Goal: Information Seeking & Learning: Compare options

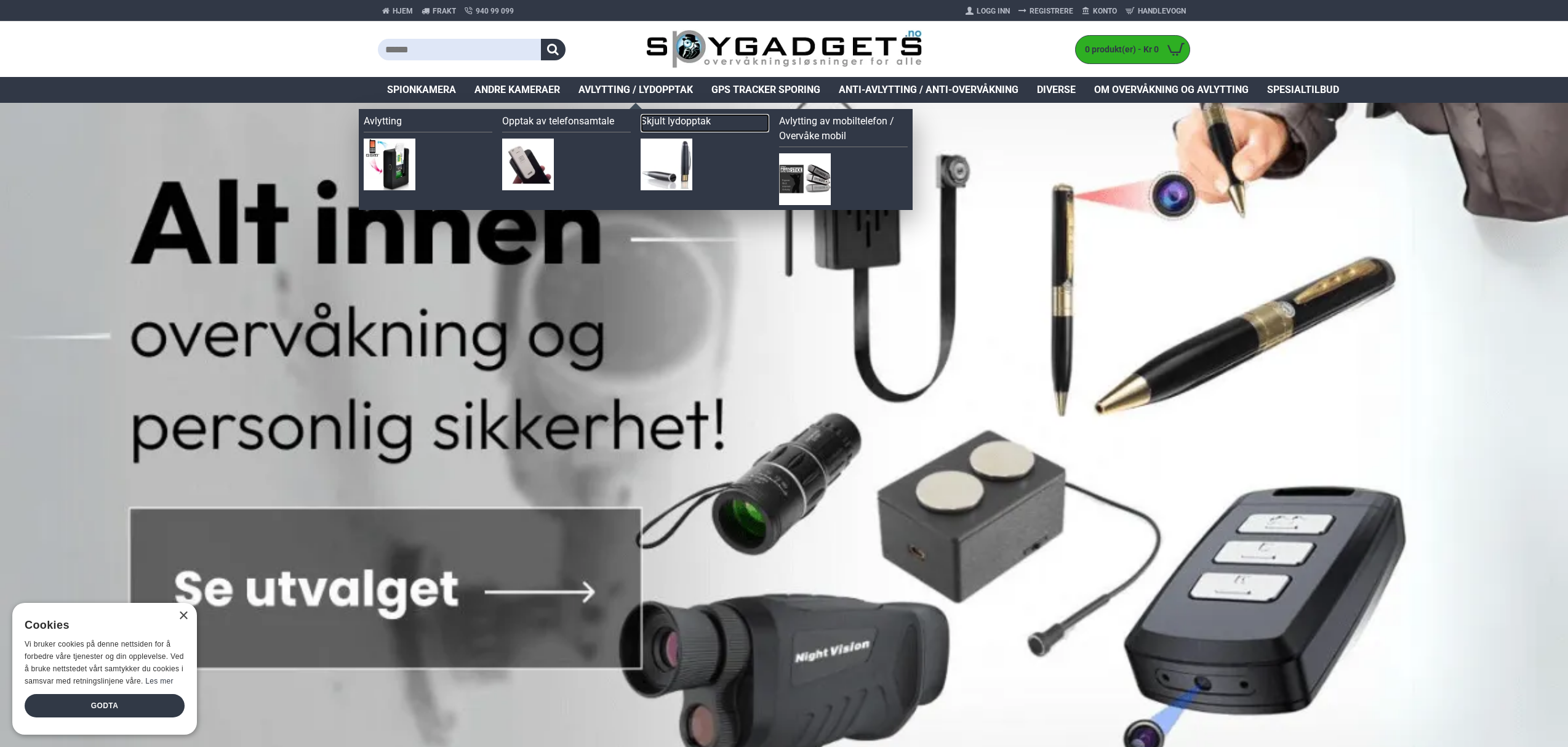
click at [687, 120] on link "Skjult lydopptak" at bounding box center [705, 123] width 129 height 18
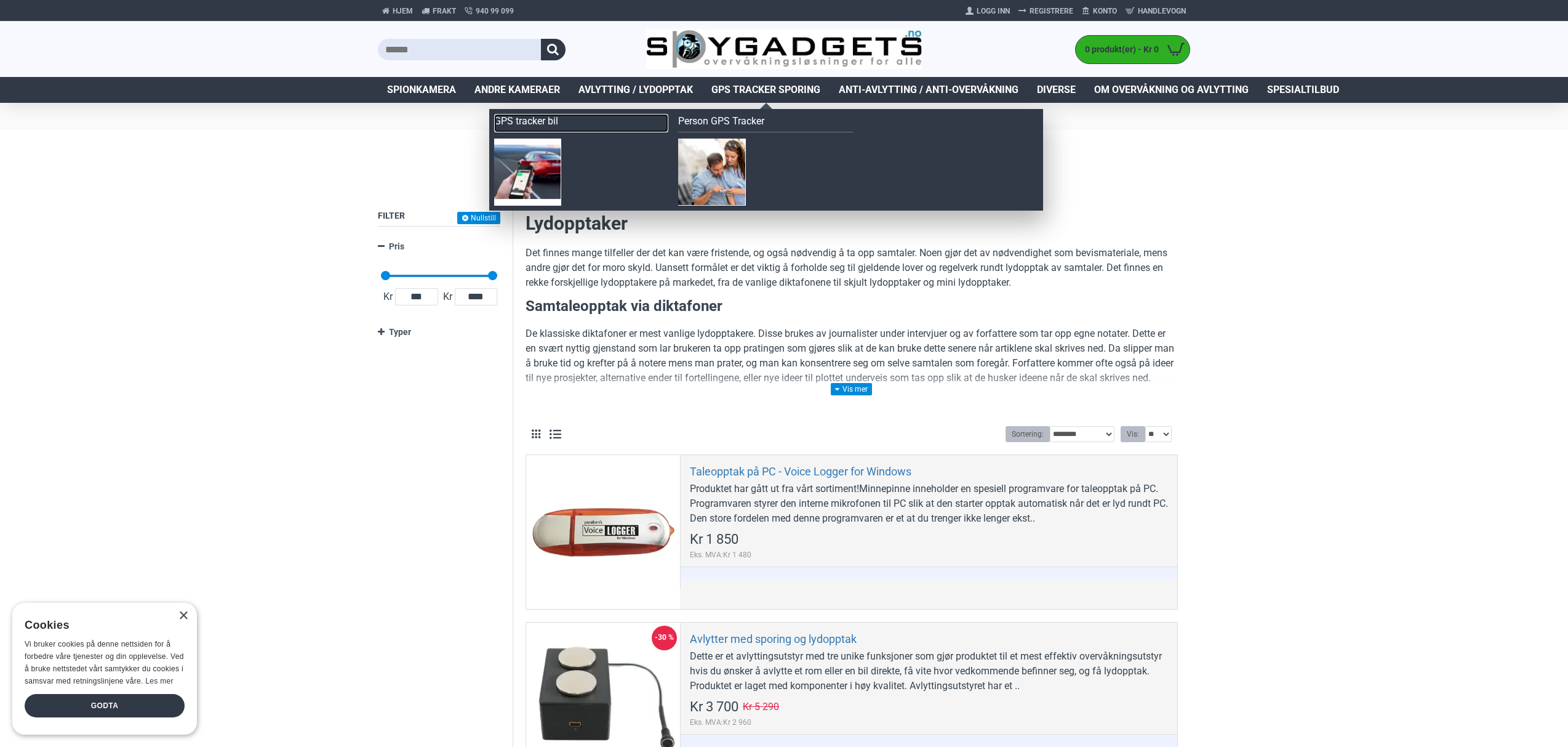
click at [537, 120] on link "GPS tracker bil" at bounding box center [582, 123] width 175 height 18
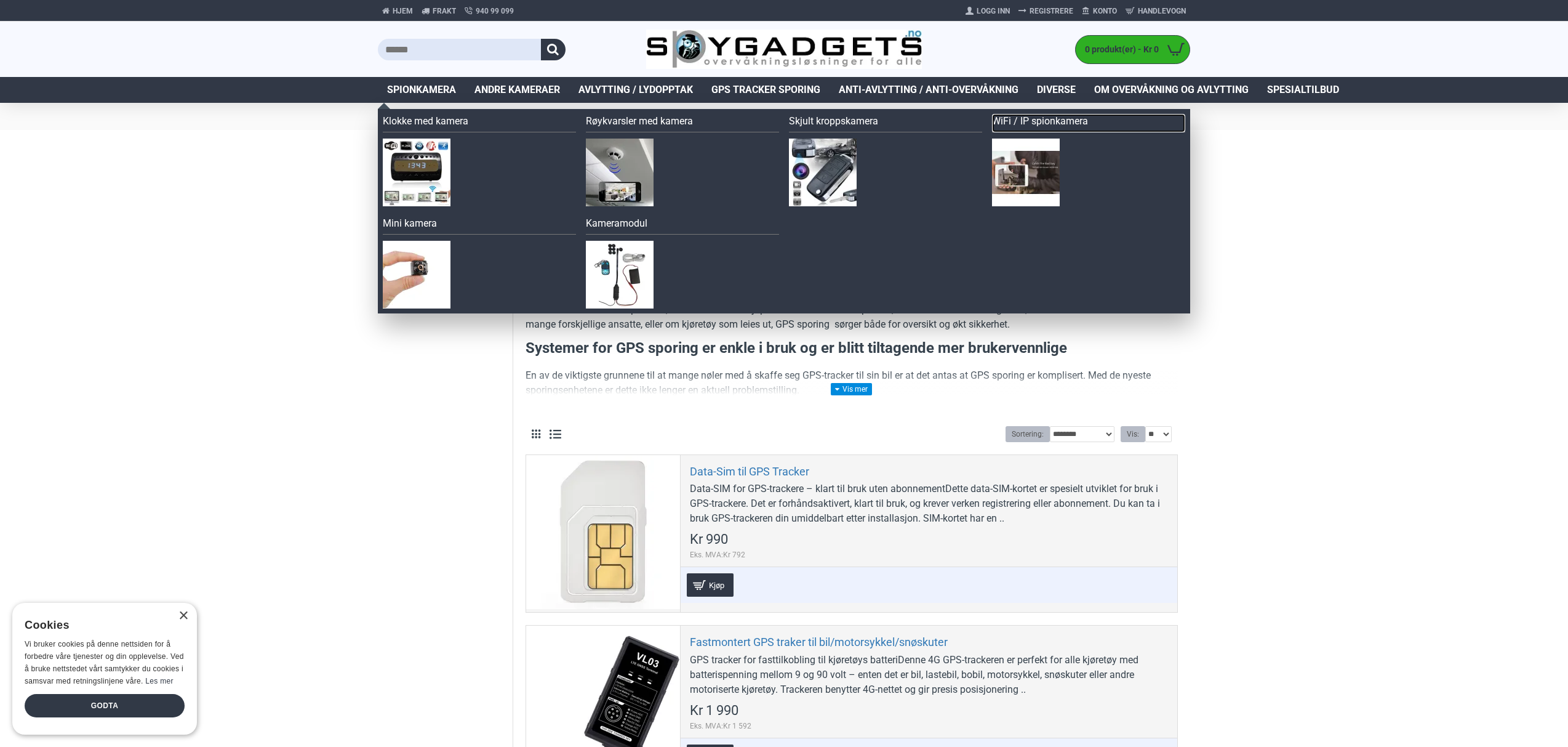
click at [1046, 122] on link "WiFi / IP spionkamera" at bounding box center [1088, 123] width 193 height 18
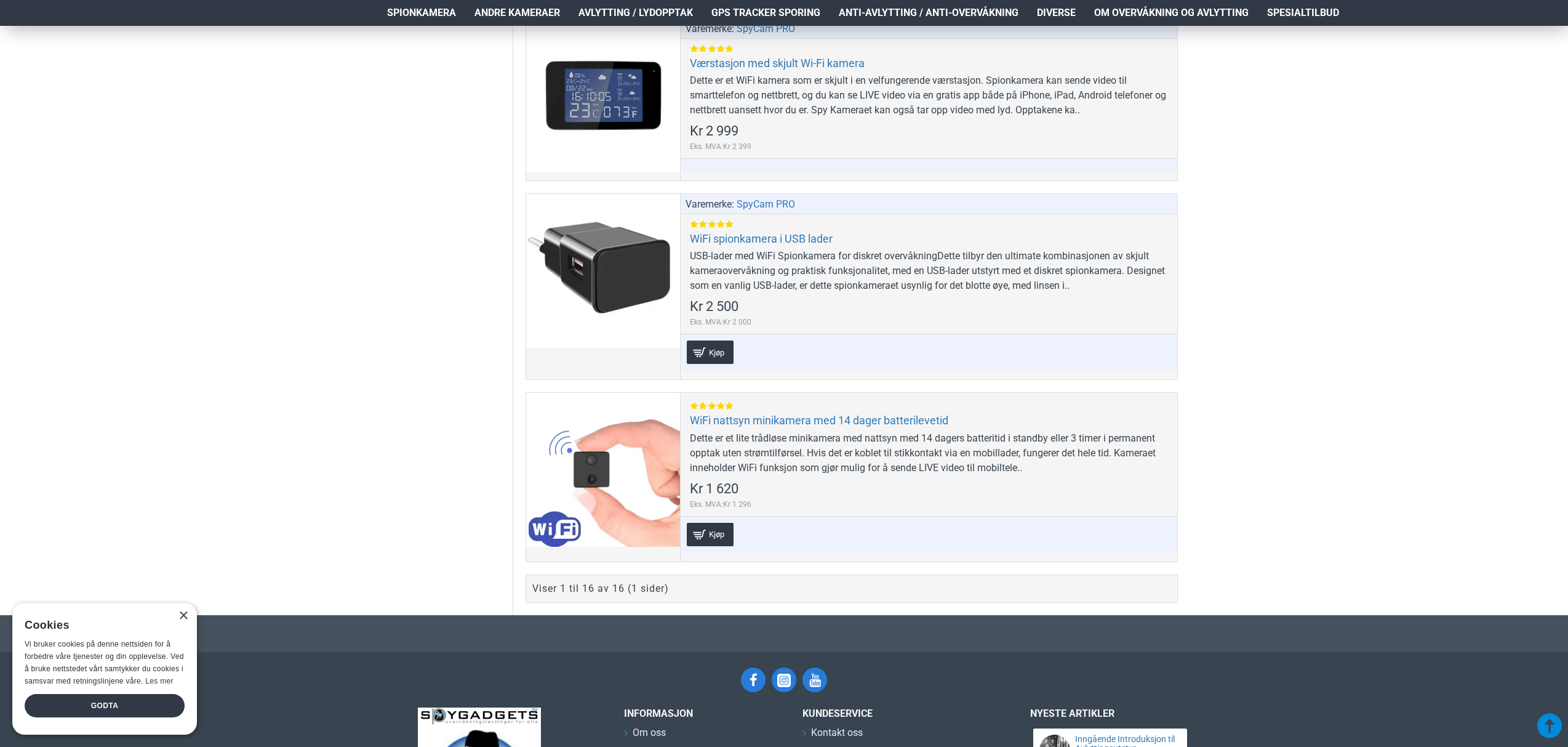
scroll to position [2918, 0]
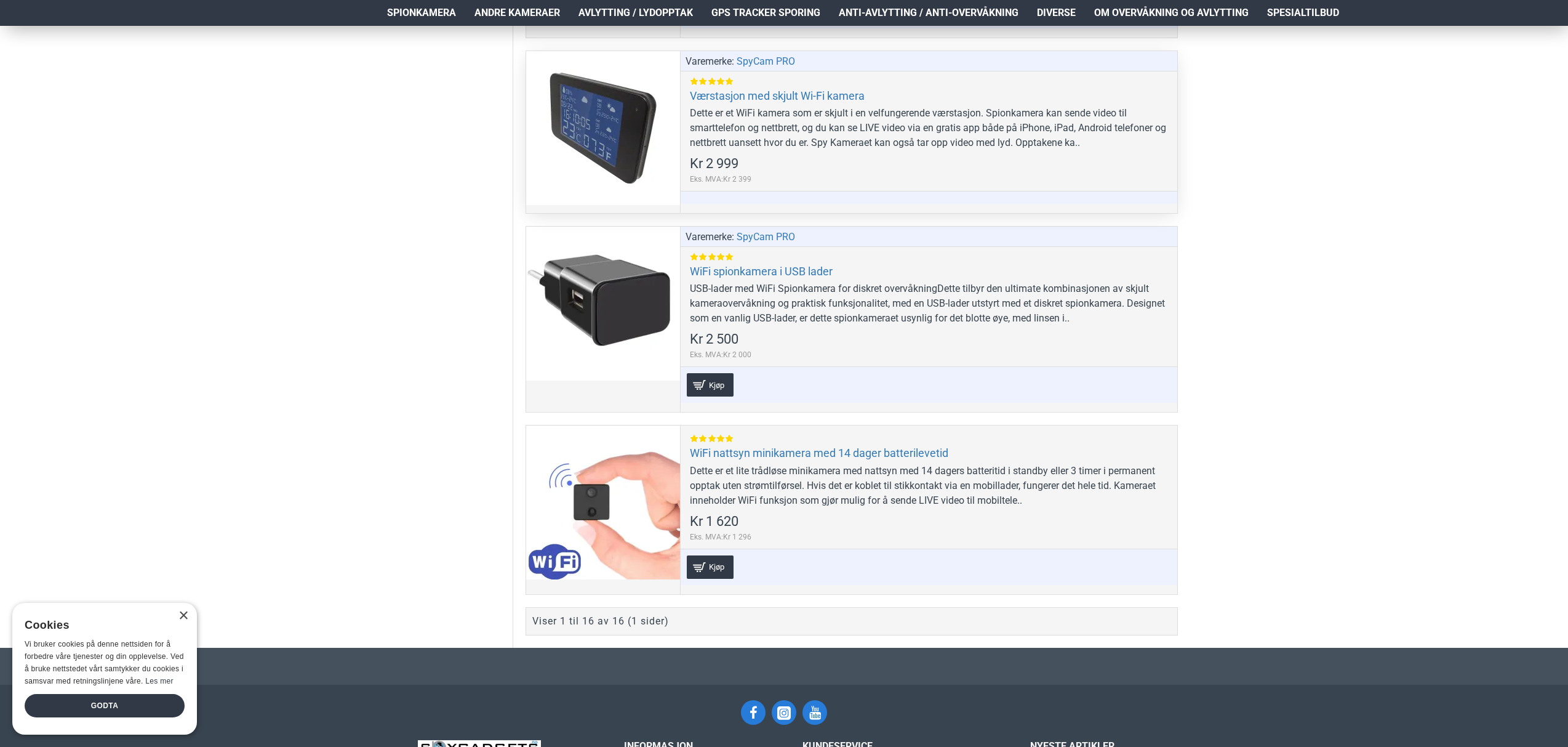
click at [606, 128] on div at bounding box center [603, 128] width 154 height 154
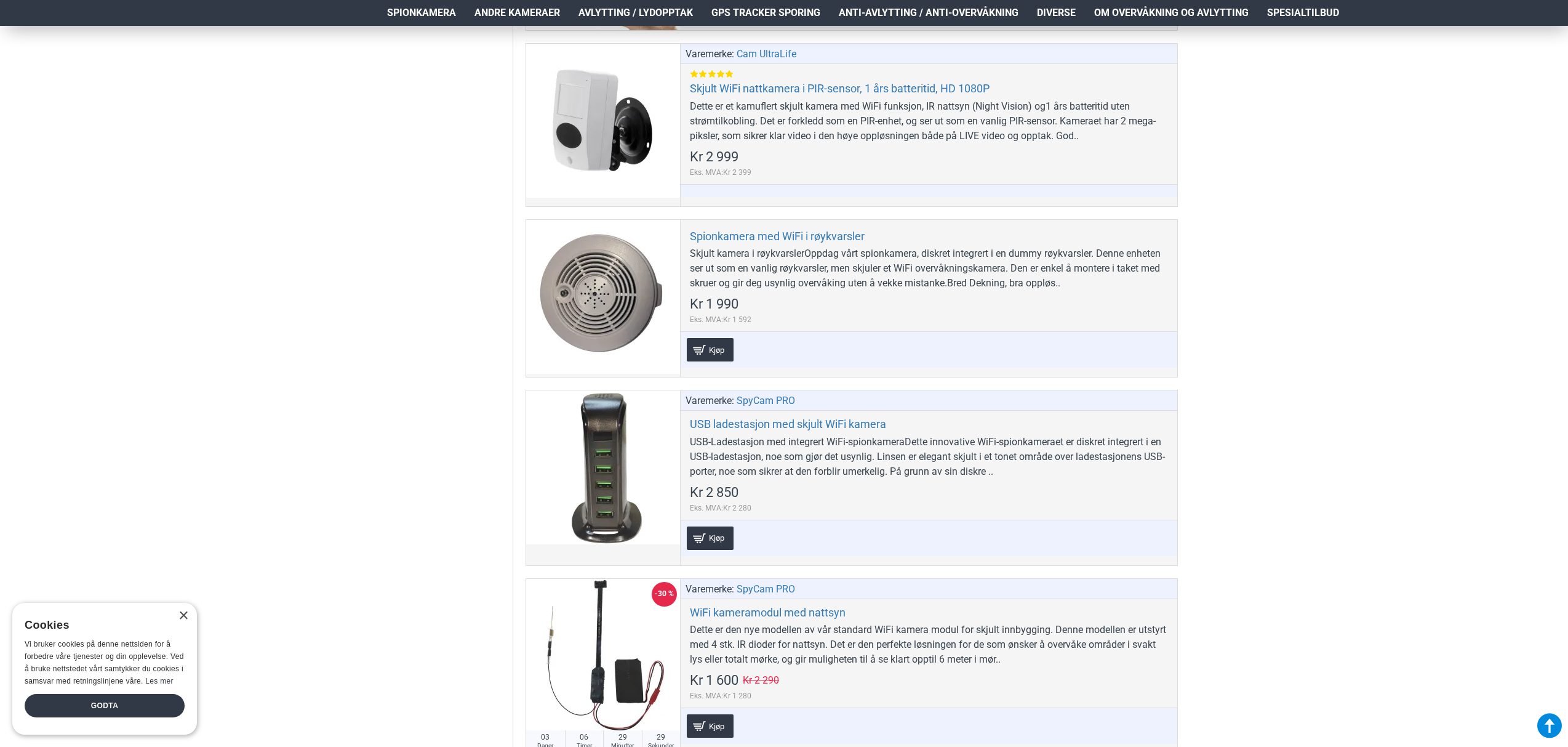
scroll to position [1452, 0]
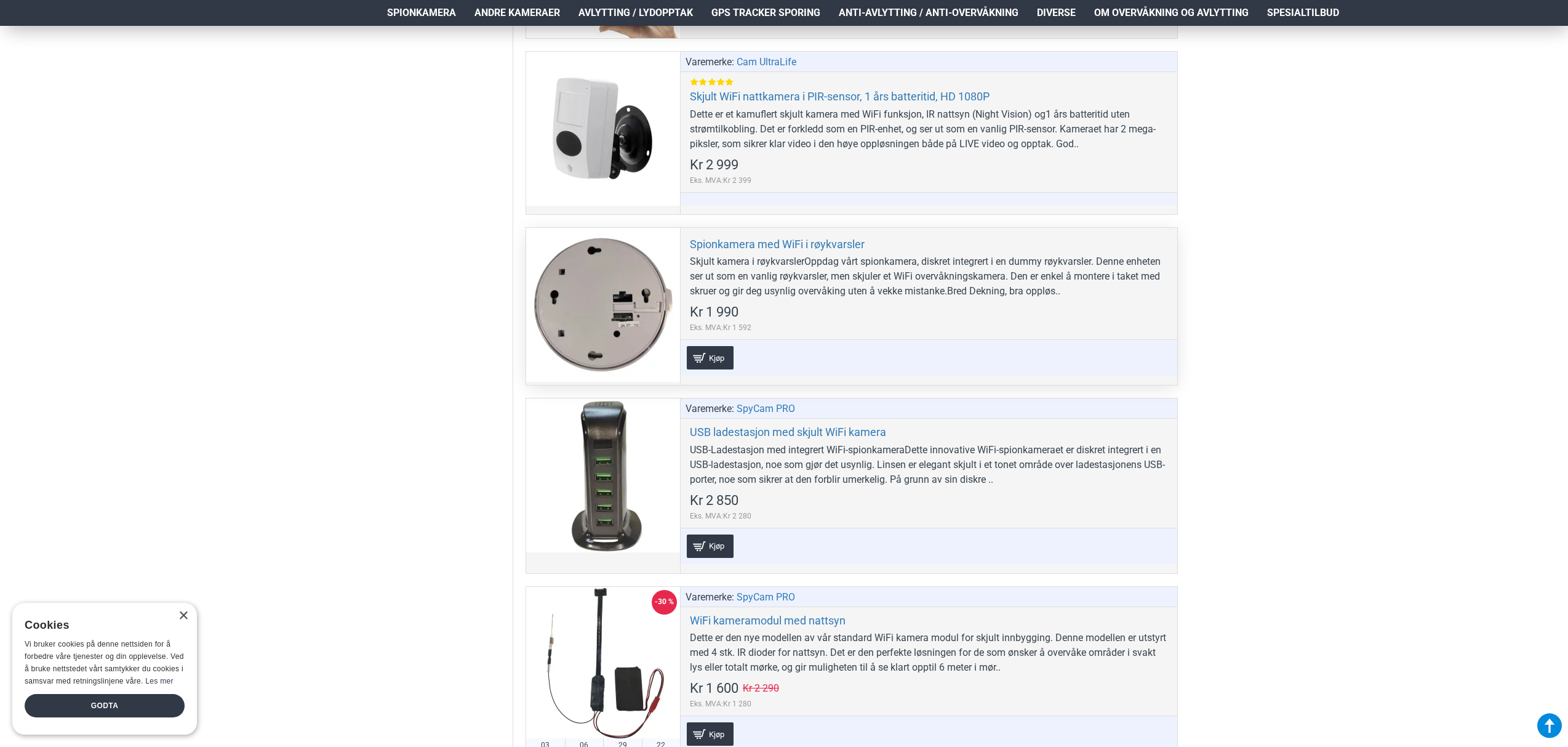
click at [603, 314] on div at bounding box center [603, 304] width 154 height 154
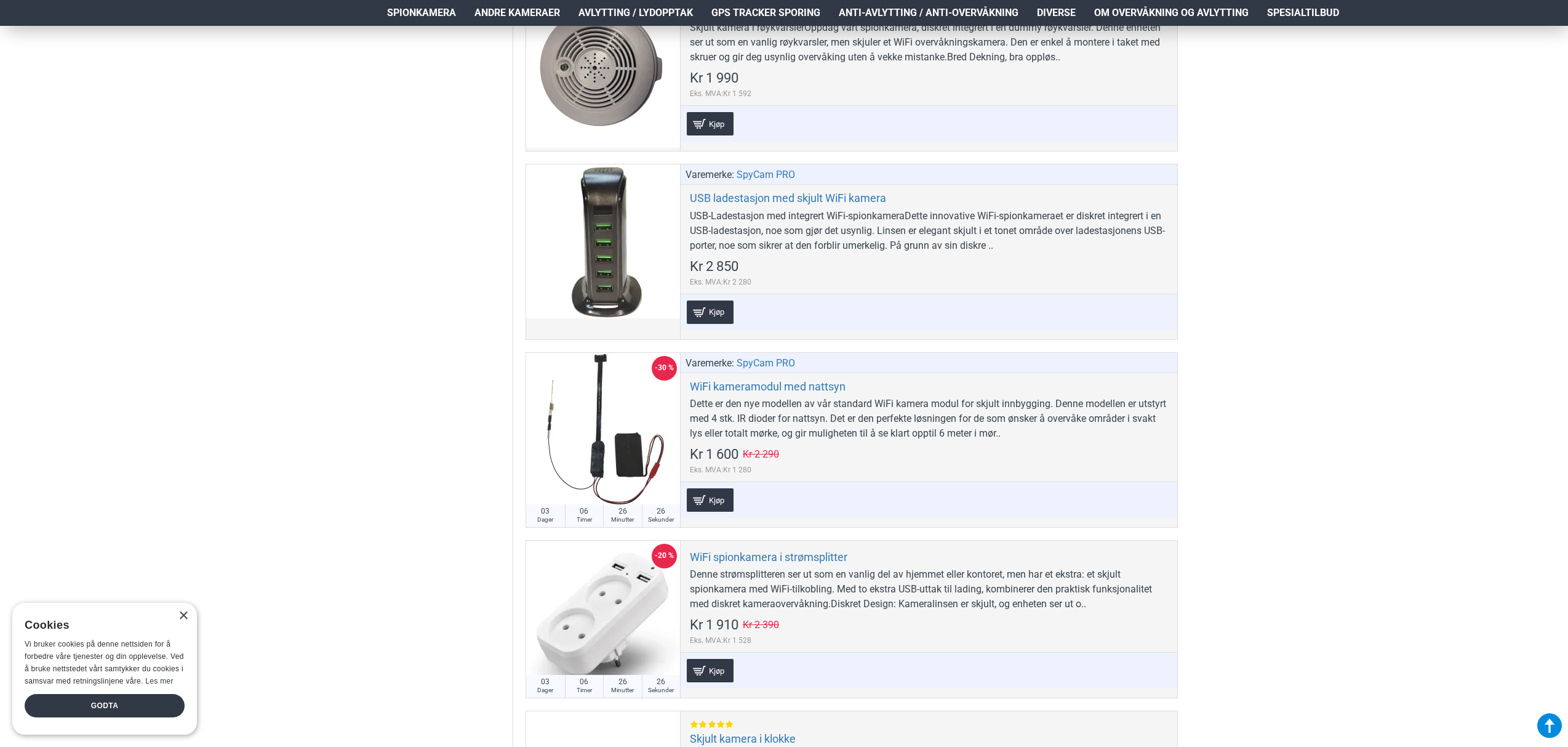
scroll to position [1397, 0]
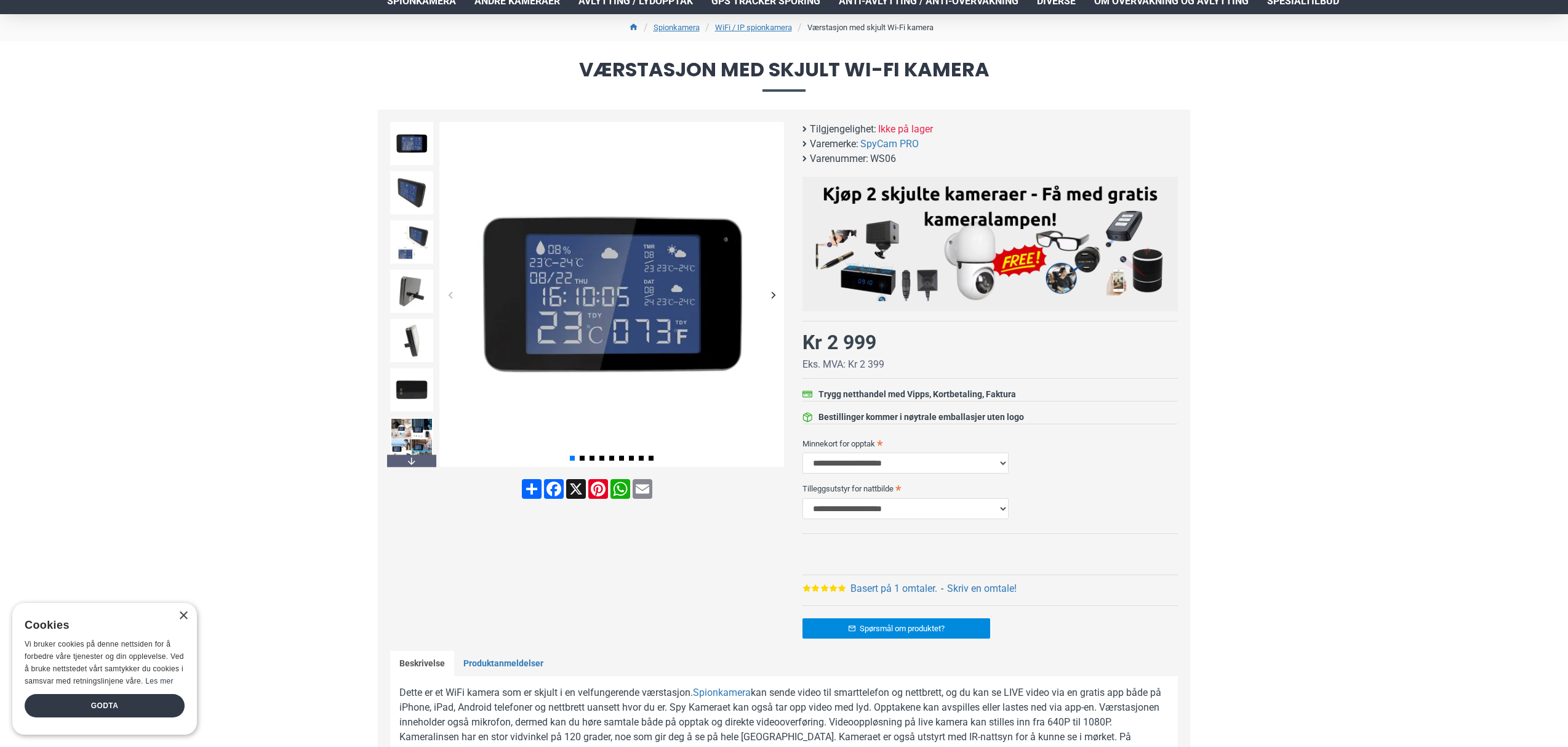
scroll to position [90, 0]
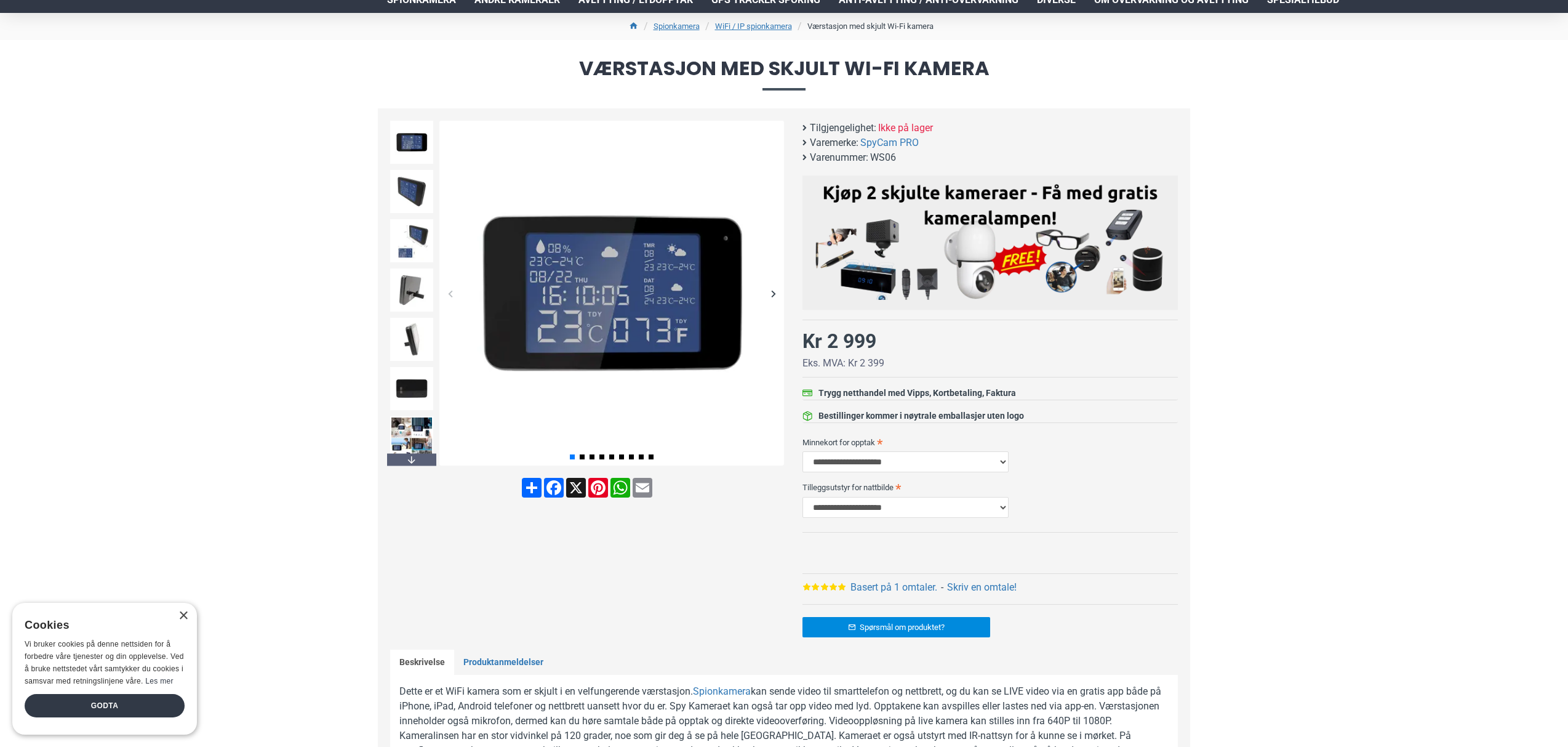
click at [773, 292] on div "Next slide" at bounding box center [773, 293] width 22 height 22
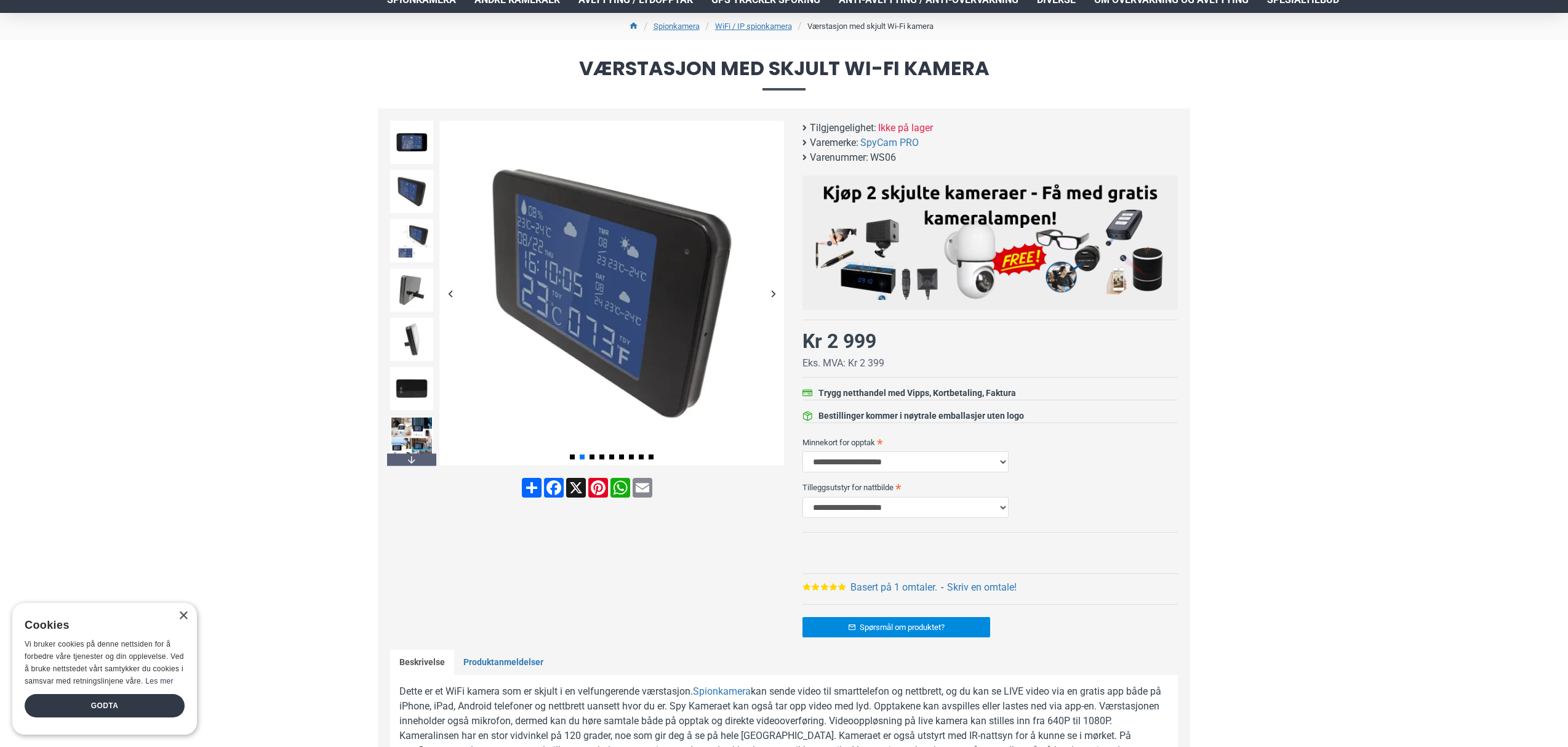
click at [773, 292] on div "Next slide" at bounding box center [773, 293] width 22 height 22
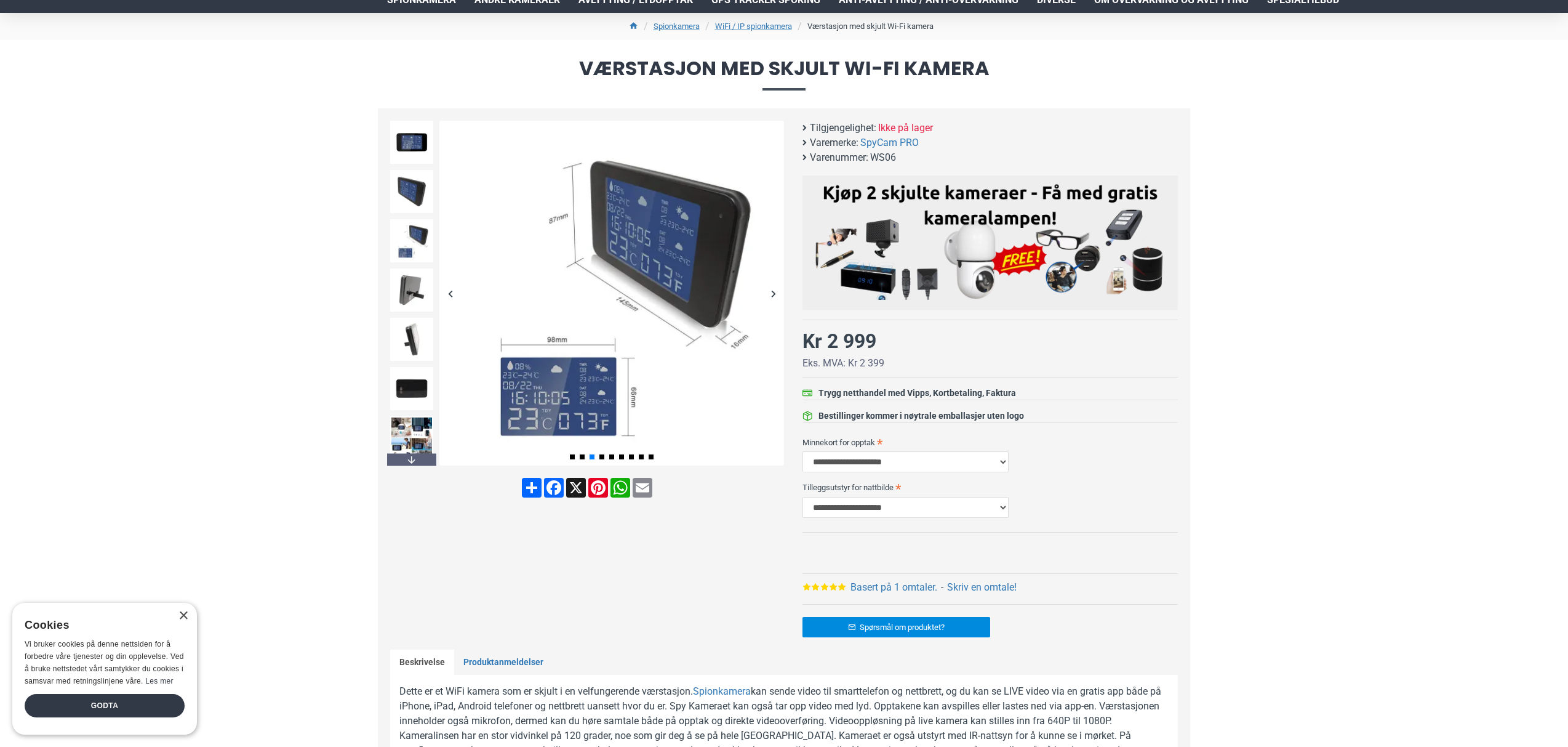
click at [773, 292] on div "Next slide" at bounding box center [773, 293] width 22 height 22
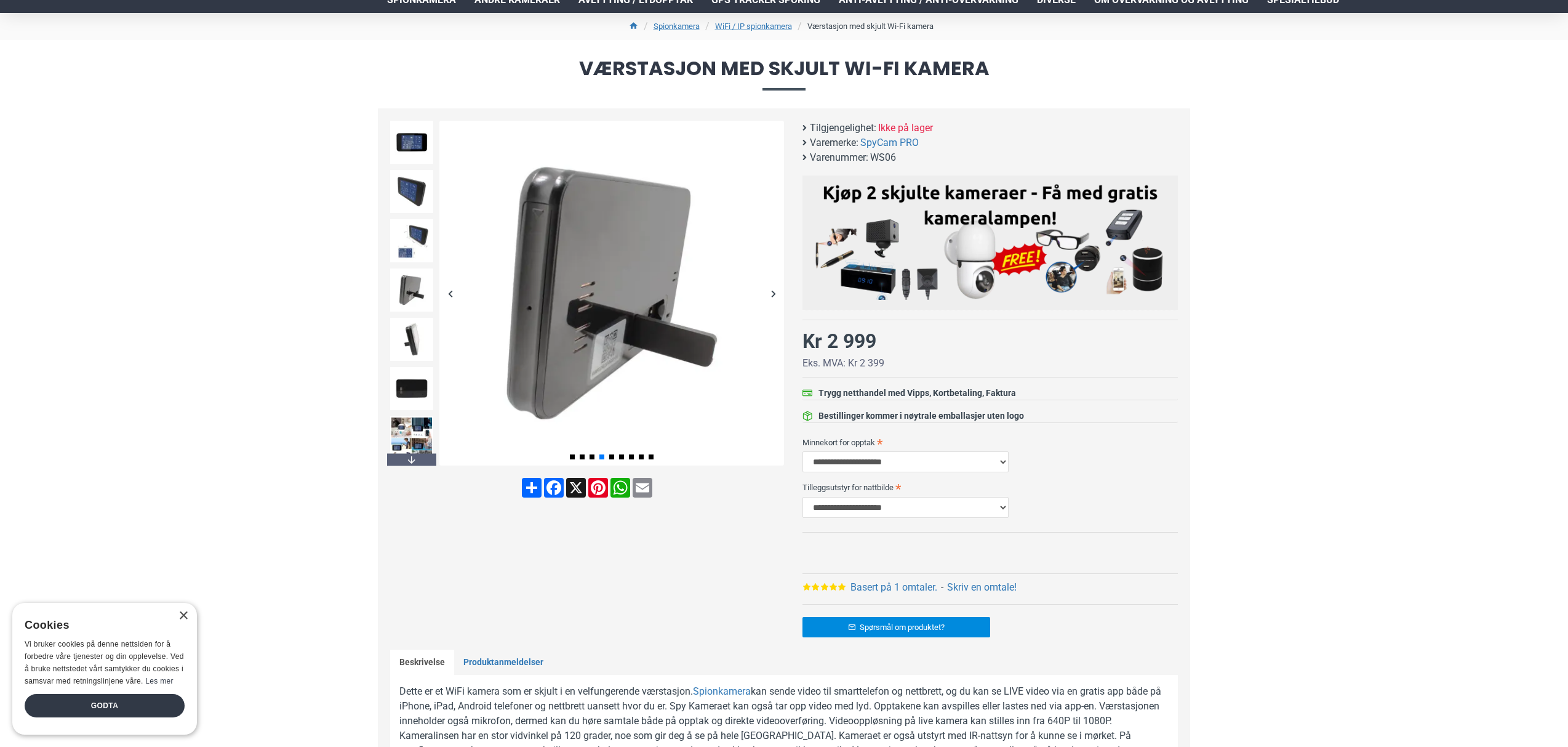
click at [773, 292] on div "Next slide" at bounding box center [773, 293] width 22 height 22
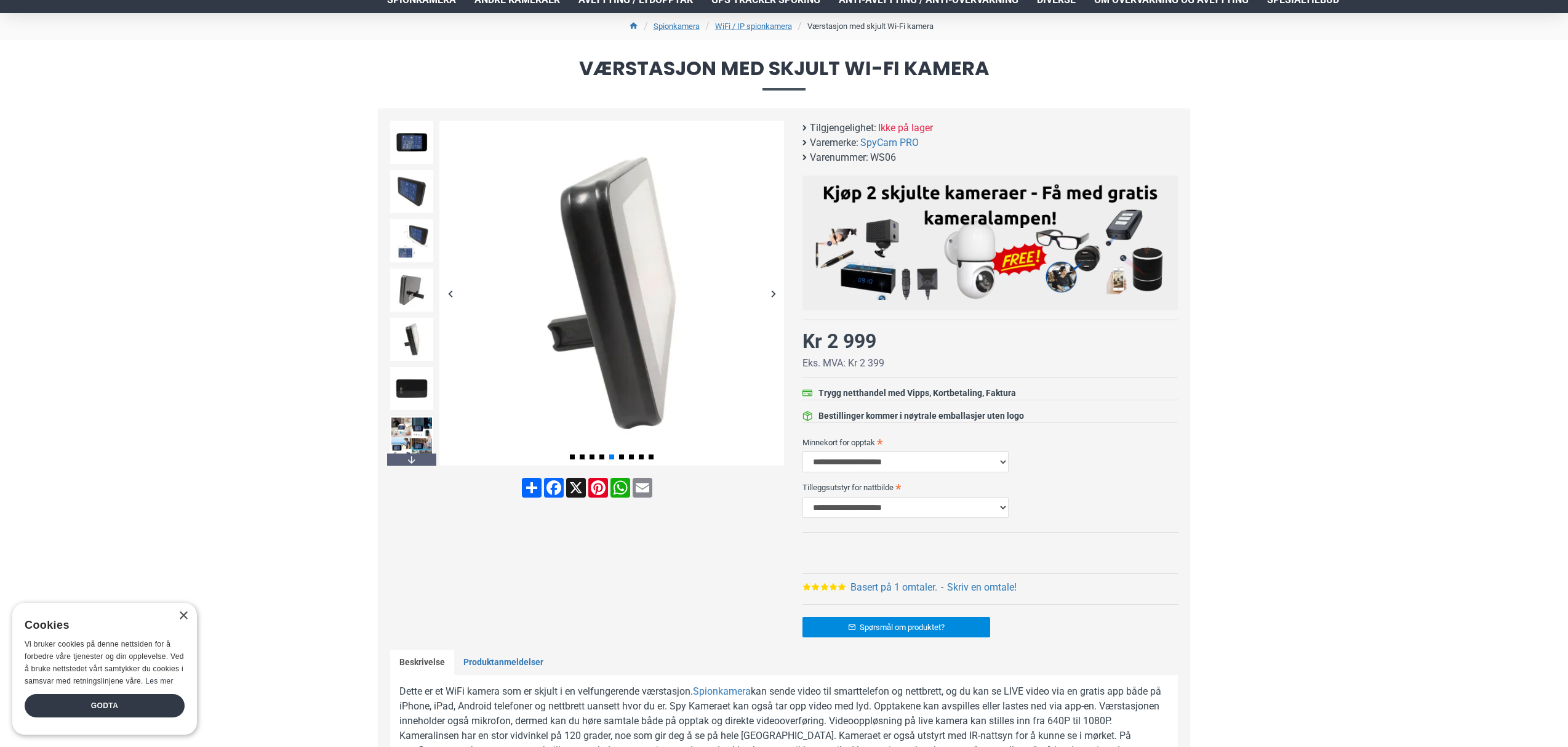
click at [773, 292] on div "Next slide" at bounding box center [773, 293] width 22 height 22
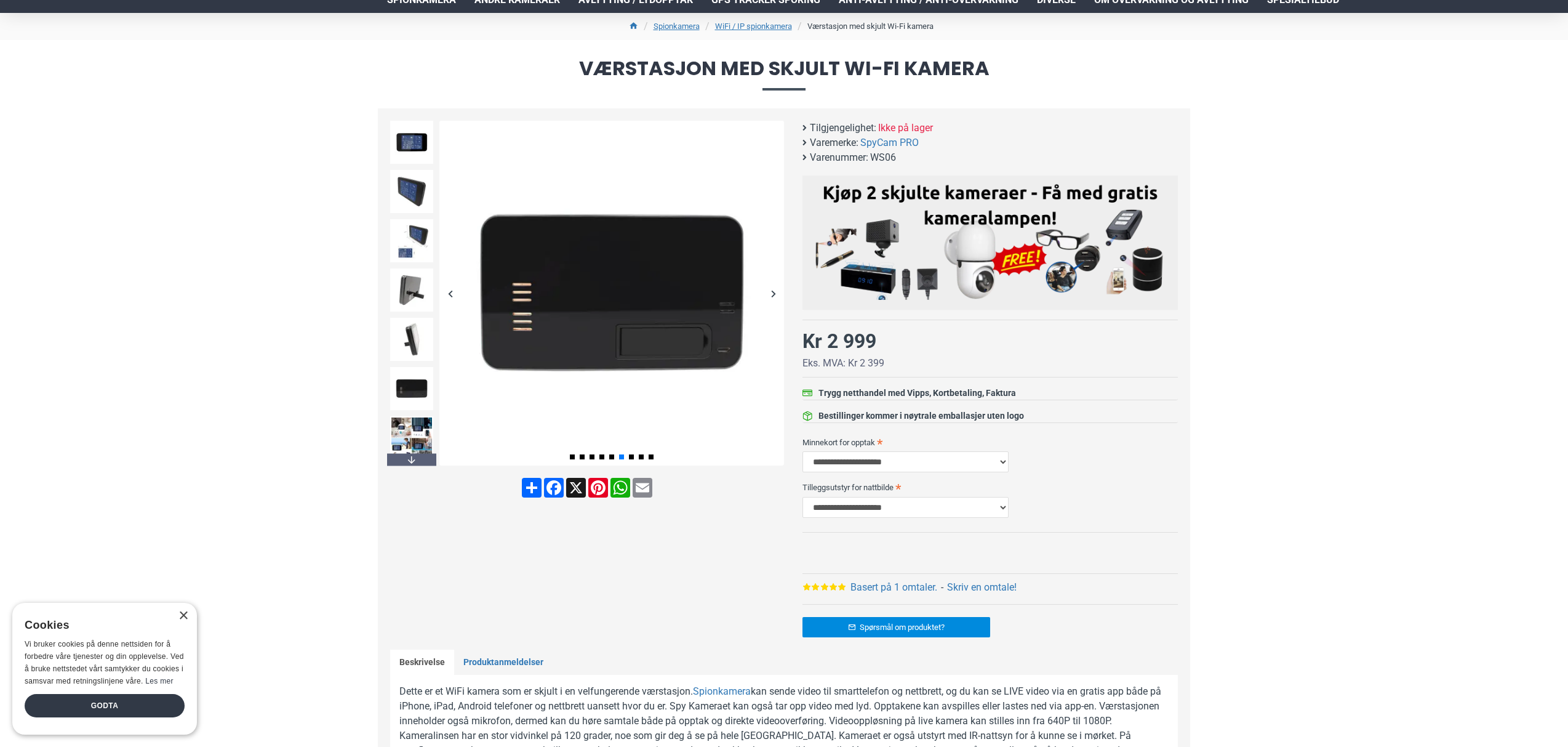
click at [773, 292] on div "Next slide" at bounding box center [773, 293] width 22 height 22
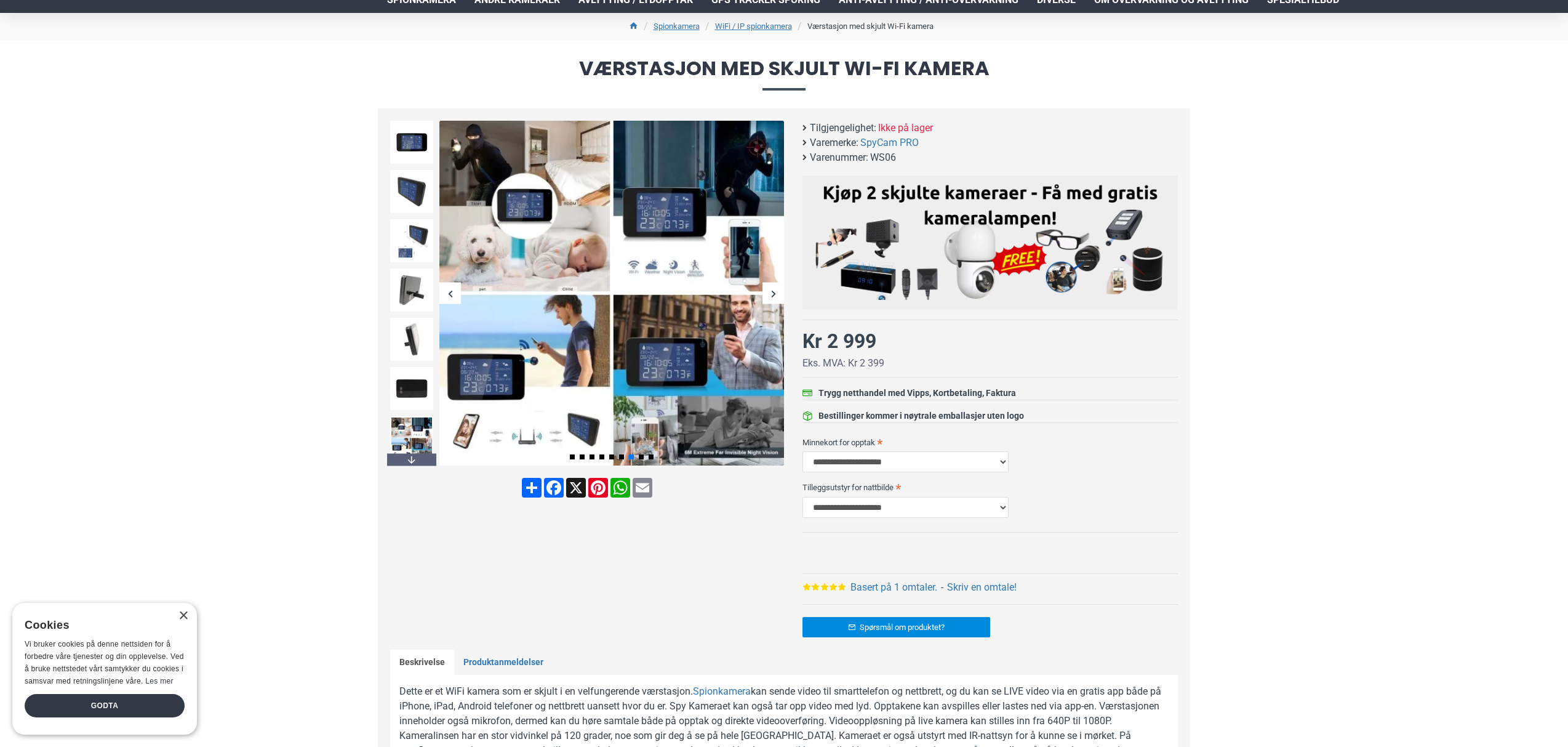
click at [773, 292] on div "Next slide" at bounding box center [773, 293] width 22 height 22
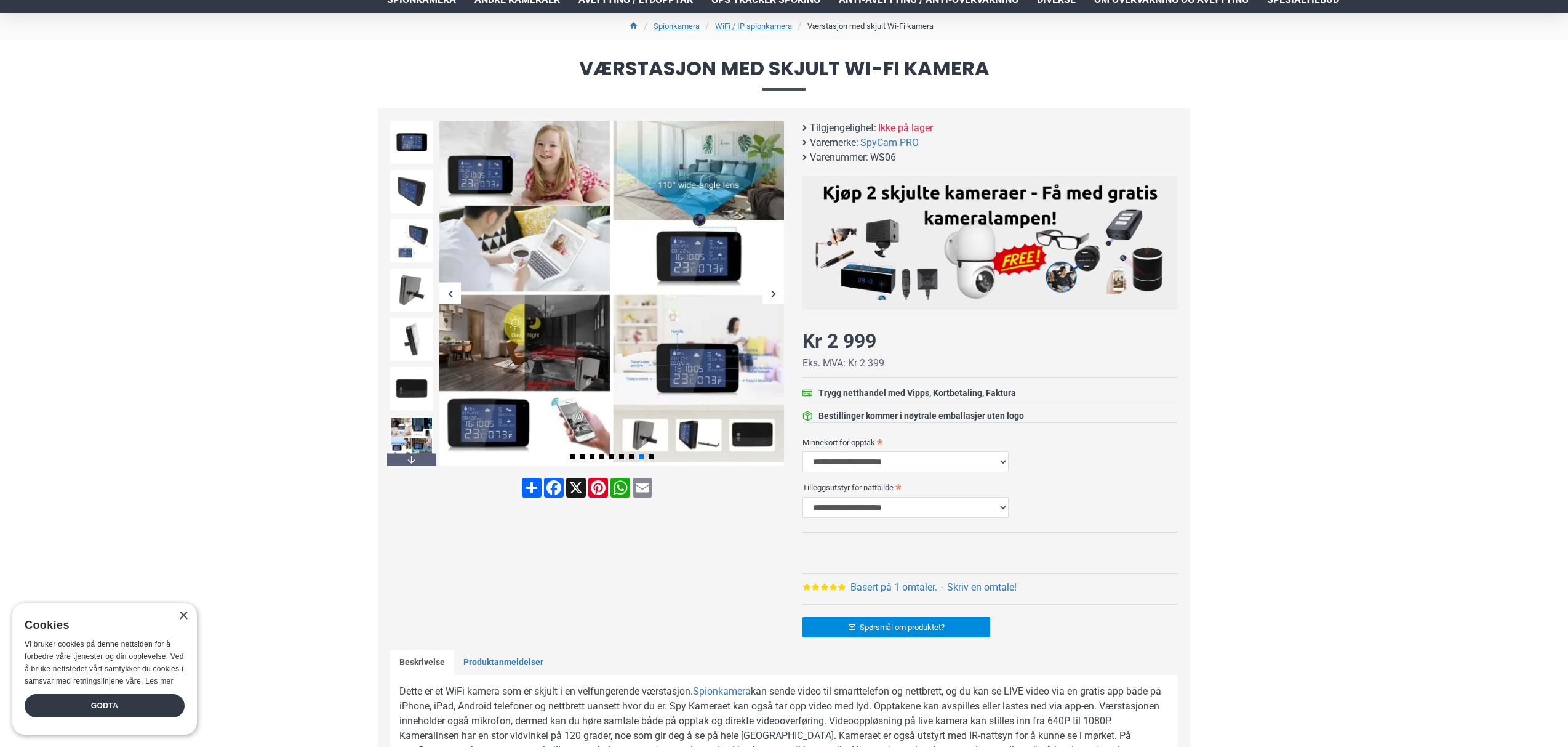
click at [773, 292] on div "Next slide" at bounding box center [773, 293] width 22 height 22
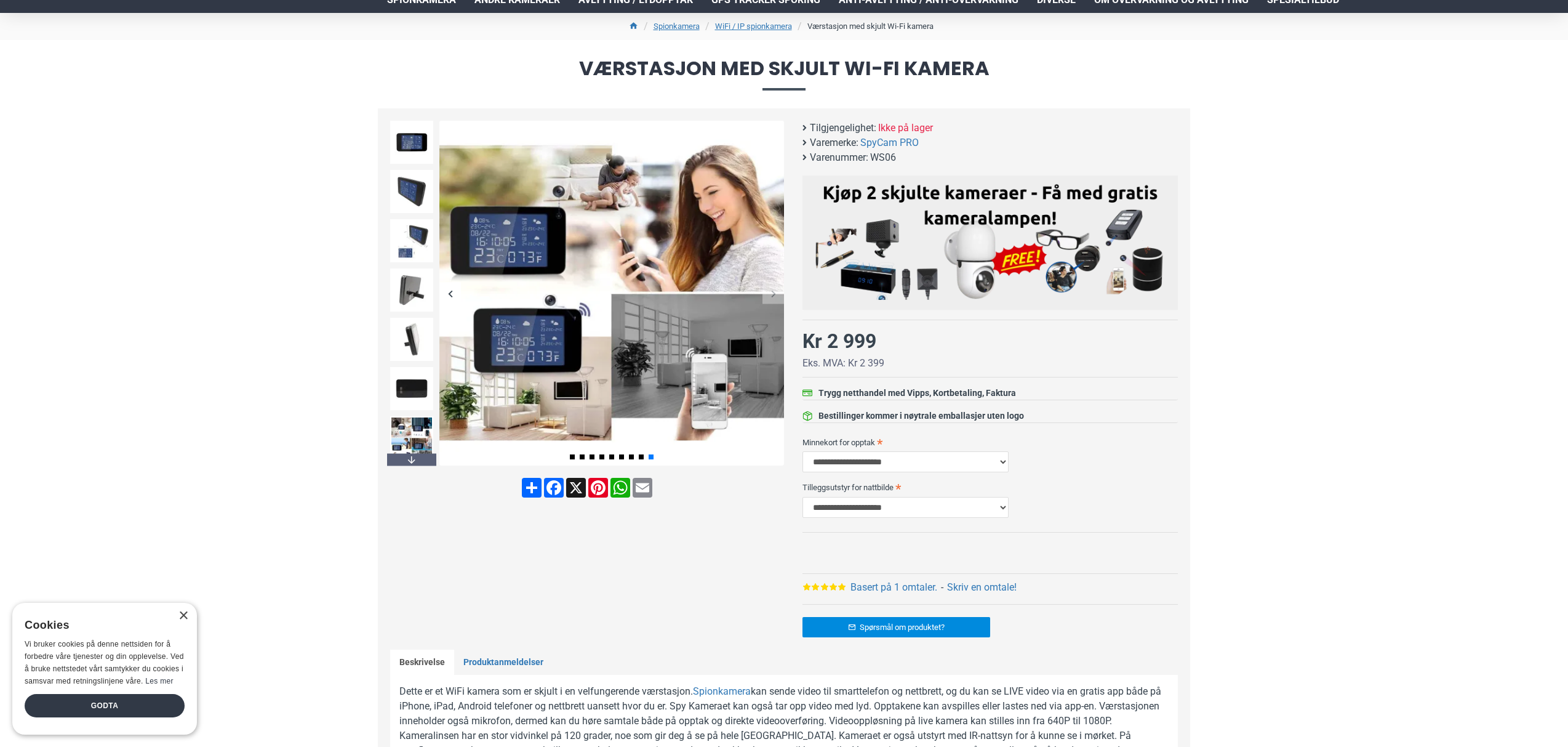
click at [773, 292] on div "Next slide" at bounding box center [773, 293] width 22 height 22
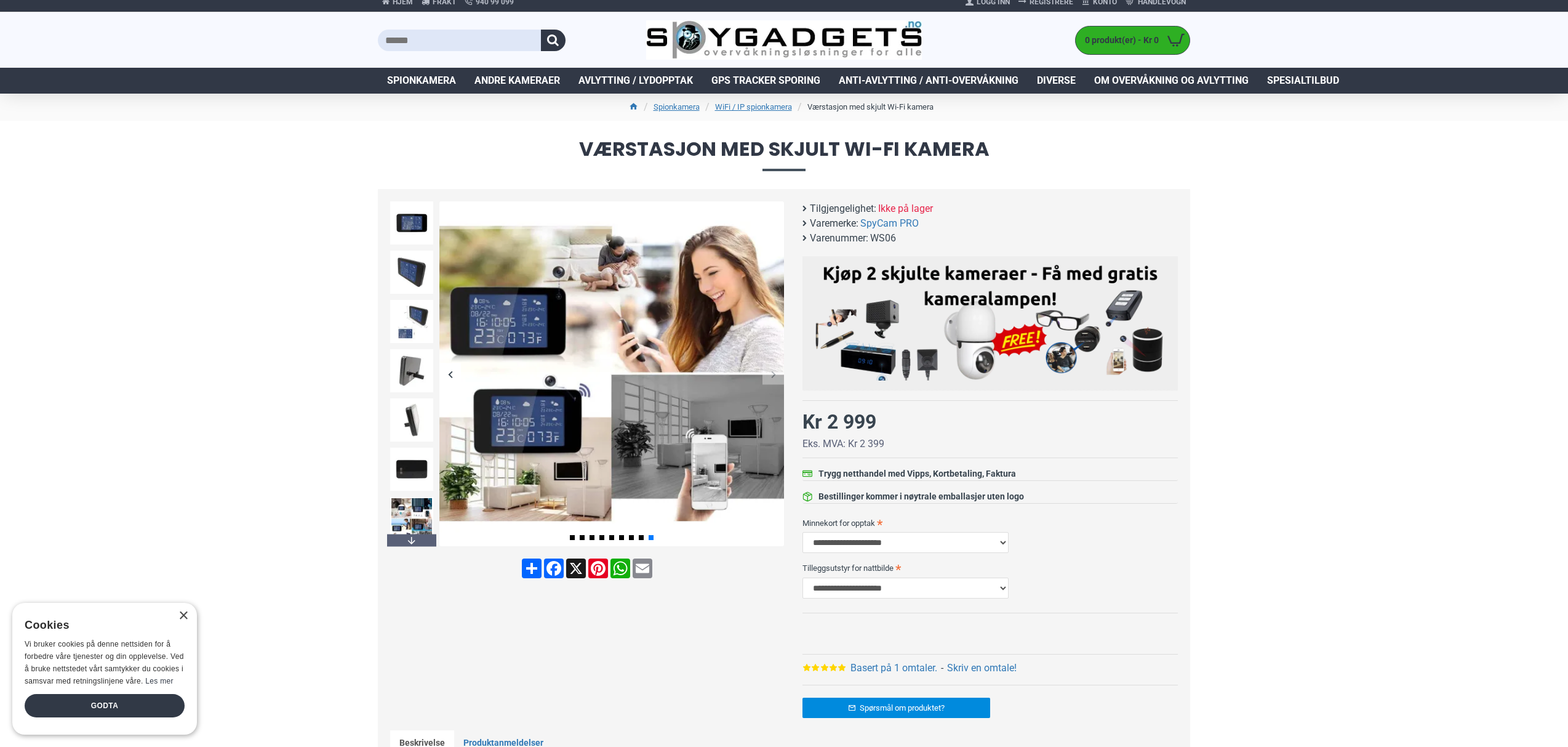
scroll to position [0, 0]
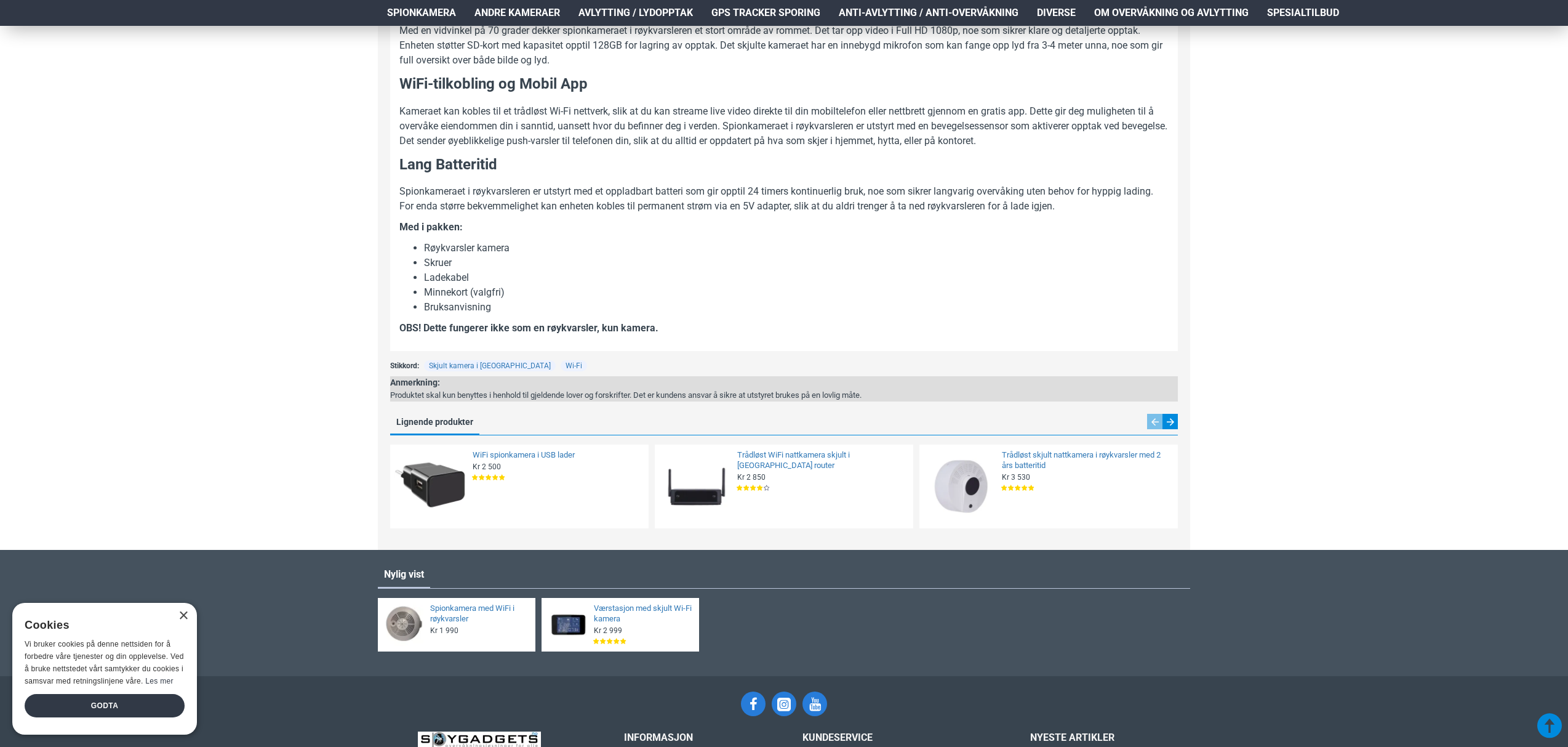
scroll to position [803, 0]
